Goal: Task Accomplishment & Management: Manage account settings

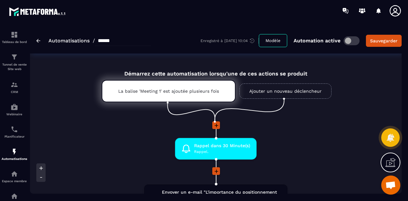
scroll to position [5953, 0]
click at [13, 90] on div "CRM" at bounding box center [15, 87] width 26 height 13
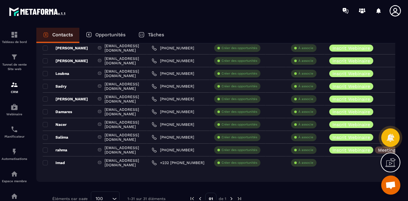
scroll to position [348, 0]
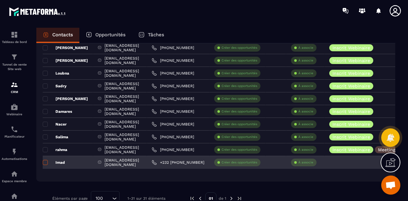
click at [44, 162] on span at bounding box center [45, 162] width 5 height 5
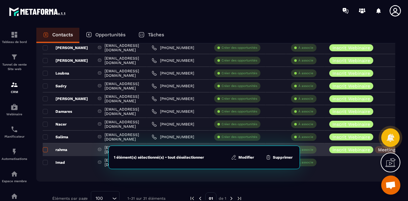
click at [45, 149] on span at bounding box center [45, 149] width 5 height 5
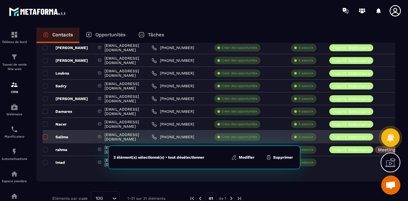
click at [45, 136] on span at bounding box center [45, 137] width 5 height 5
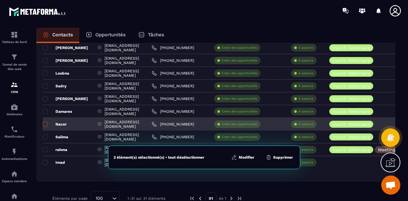
click at [45, 122] on span at bounding box center [45, 124] width 5 height 5
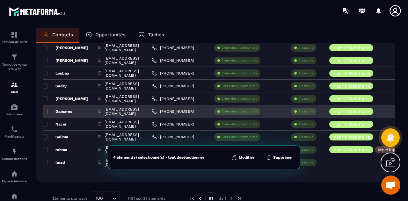
click at [46, 111] on span at bounding box center [45, 111] width 5 height 5
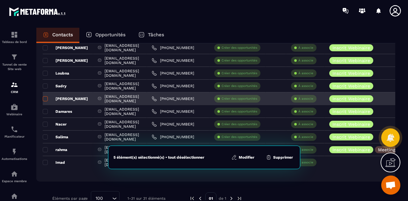
click at [46, 97] on span at bounding box center [45, 98] width 5 height 5
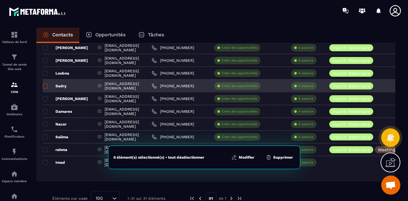
click at [46, 88] on span at bounding box center [45, 86] width 5 height 5
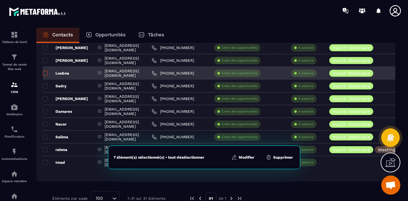
click at [45, 74] on span at bounding box center [45, 73] width 5 height 5
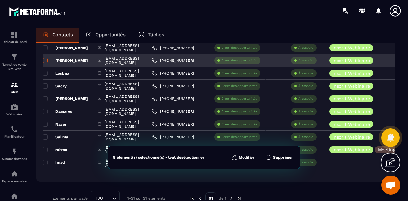
click at [45, 59] on span at bounding box center [45, 60] width 5 height 5
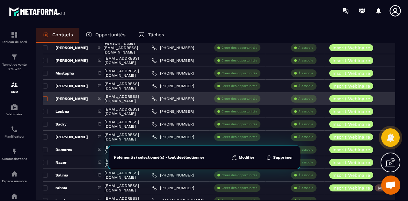
scroll to position [304, 0]
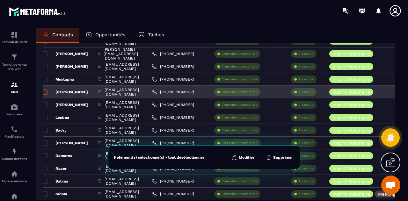
click at [46, 91] on span at bounding box center [45, 92] width 5 height 5
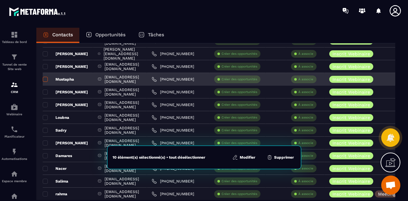
click at [46, 79] on span at bounding box center [45, 79] width 5 height 5
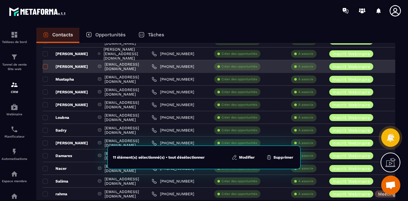
click at [45, 67] on span at bounding box center [45, 66] width 5 height 5
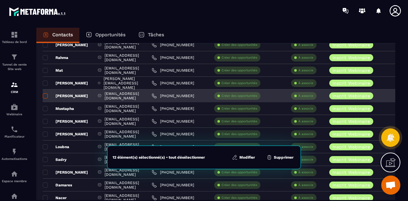
scroll to position [261, 0]
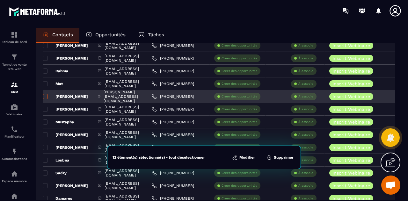
click at [45, 96] on span at bounding box center [45, 96] width 5 height 5
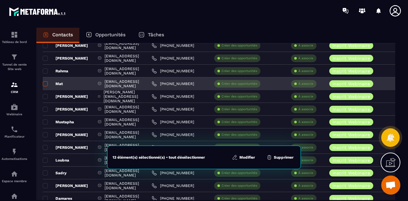
click at [45, 83] on span at bounding box center [45, 83] width 5 height 5
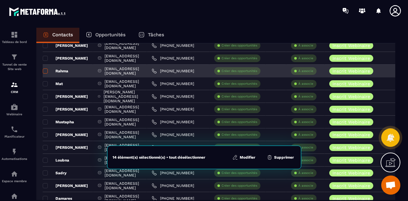
click at [47, 72] on span at bounding box center [45, 71] width 5 height 5
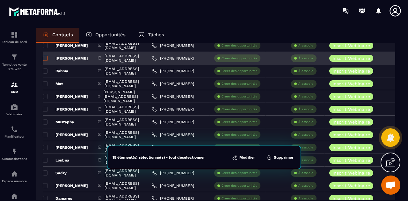
click at [45, 57] on span at bounding box center [45, 58] width 5 height 5
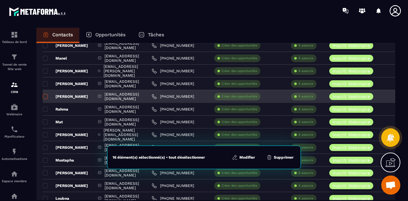
scroll to position [214, 0]
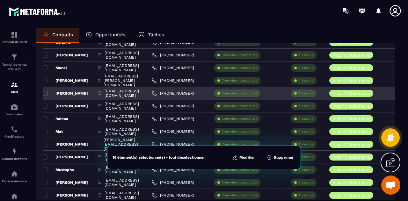
click at [45, 94] on span at bounding box center [45, 93] width 5 height 5
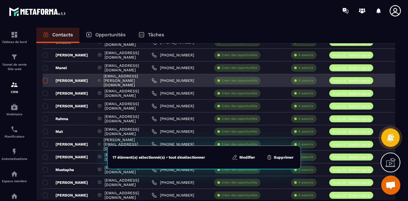
click at [45, 80] on span at bounding box center [45, 80] width 5 height 5
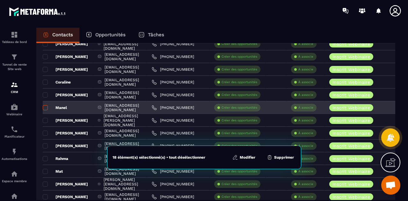
scroll to position [170, 0]
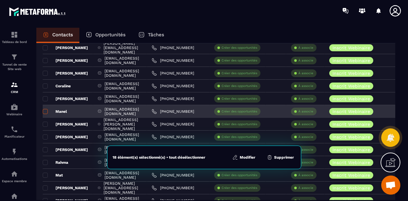
click at [46, 111] on span at bounding box center [45, 111] width 5 height 5
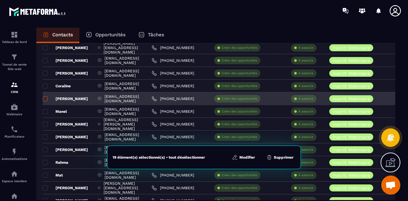
click at [46, 98] on span at bounding box center [45, 98] width 5 height 5
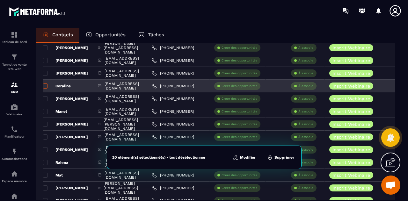
click at [46, 86] on span at bounding box center [45, 86] width 5 height 5
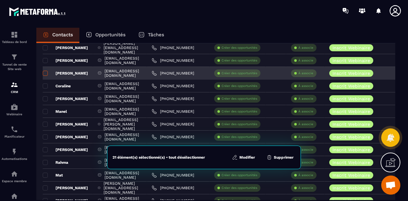
click at [46, 74] on span at bounding box center [45, 73] width 5 height 5
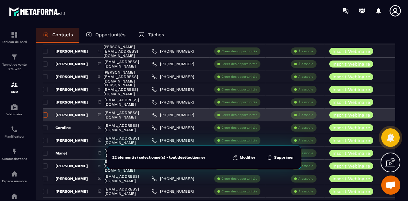
scroll to position [119, 0]
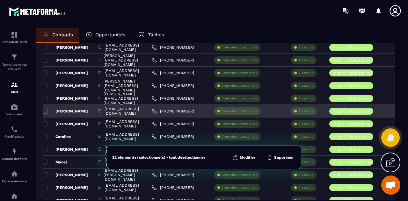
click at [45, 110] on span at bounding box center [45, 111] width 5 height 5
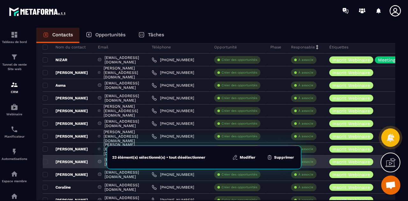
scroll to position [68, 0]
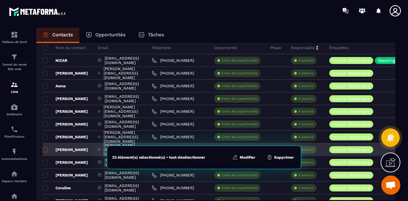
click at [45, 152] on label at bounding box center [45, 151] width 4 height 4
drag, startPoint x: 45, startPoint y: 152, endPoint x: 46, endPoint y: 146, distance: 6.1
click at [46, 146] on td "[PERSON_NAME]" at bounding box center [68, 149] width 50 height 13
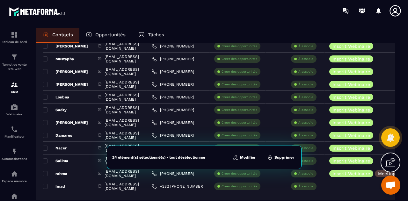
scroll to position [363, 0]
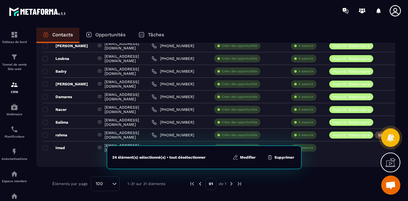
click at [246, 156] on button "Modifier" at bounding box center [244, 157] width 27 height 6
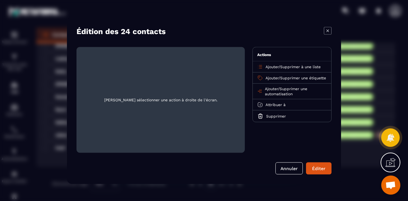
click at [271, 91] on span "Ajouter" at bounding box center [271, 88] width 13 height 4
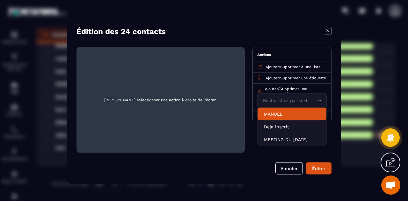
click at [293, 117] on p "MANUEL" at bounding box center [292, 114] width 56 height 6
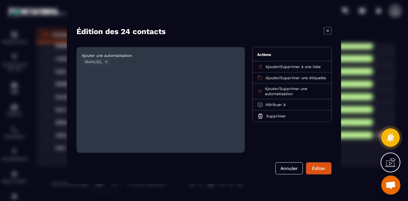
click at [106, 60] on icon "Modal window" at bounding box center [106, 61] width 5 height 5
click at [271, 77] on span "Ajouter" at bounding box center [272, 78] width 13 height 4
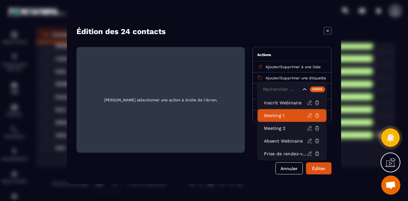
click at [278, 115] on p "Meeting 1" at bounding box center [285, 115] width 43 height 6
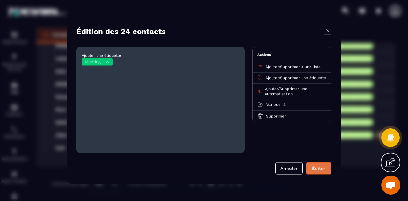
click at [318, 168] on button "Éditer" at bounding box center [319, 168] width 26 height 12
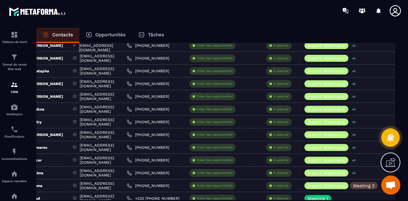
scroll to position [0, 0]
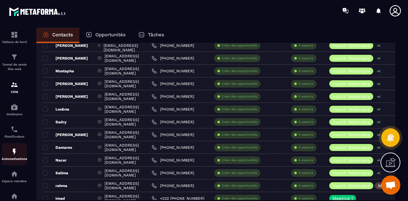
click at [15, 155] on img at bounding box center [15, 152] width 8 height 8
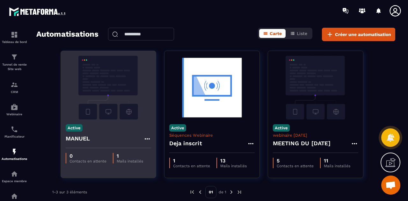
click at [97, 101] on img at bounding box center [108, 88] width 85 height 64
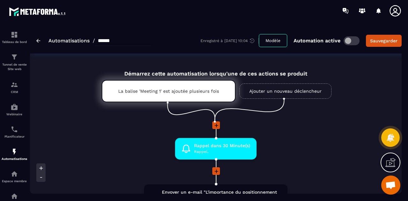
click at [216, 126] on icon at bounding box center [217, 126] width 4 height 4
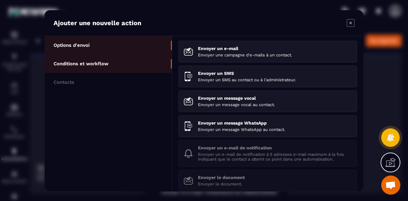
click at [91, 62] on p "Conditions et workflow" at bounding box center [81, 64] width 55 height 6
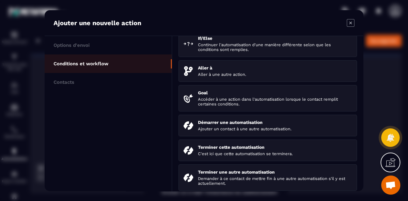
scroll to position [69, 0]
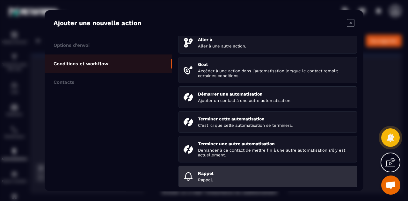
click at [230, 176] on div "Rappel Rappel." at bounding box center [275, 176] width 154 height 11
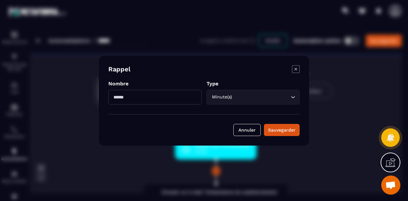
click at [147, 96] on input "Modal window" at bounding box center [154, 97] width 93 height 15
type input "*"
type input "**"
click at [288, 128] on div "Sauvegarder" at bounding box center [281, 130] width 27 height 6
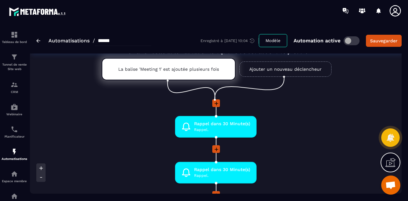
scroll to position [0, 0]
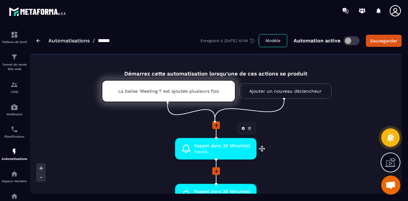
click at [249, 130] on icon at bounding box center [250, 129] width 4 height 4
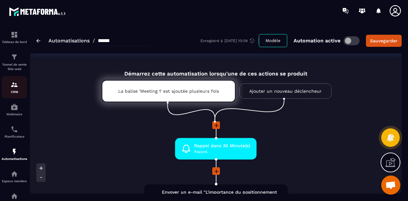
click at [16, 91] on p "CRM" at bounding box center [15, 92] width 26 height 4
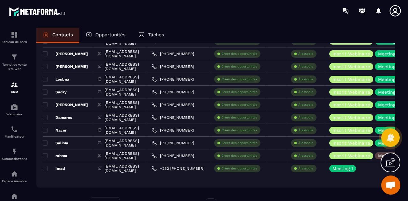
scroll to position [363, 0]
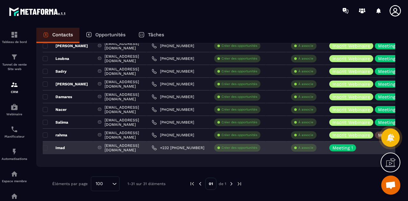
click at [61, 147] on p "Imad" at bounding box center [54, 147] width 22 height 5
